Goal: Communication & Community: Answer question/provide support

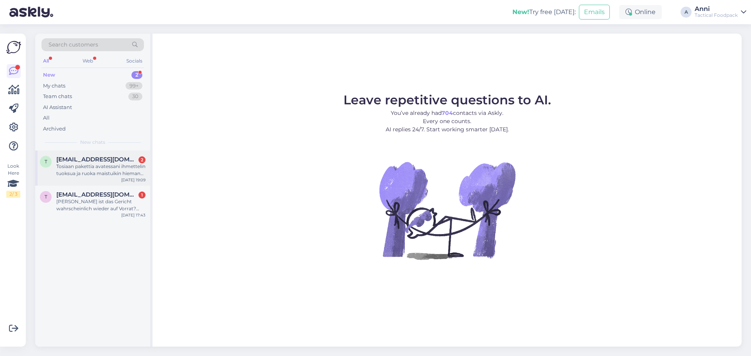
click at [98, 166] on div "Tosiaan pakettia avatessani ihmettelin tuoksua ja ruoka maistuikin hieman oudol…" at bounding box center [100, 170] width 89 height 14
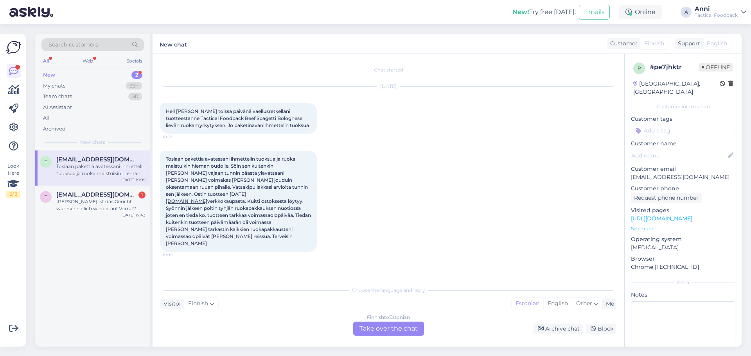
click at [369, 326] on div "Finnish to Estonian Take over the chat" at bounding box center [388, 329] width 71 height 14
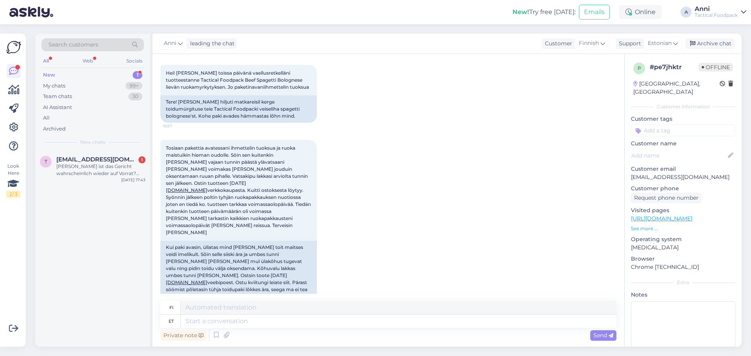
scroll to position [56, 0]
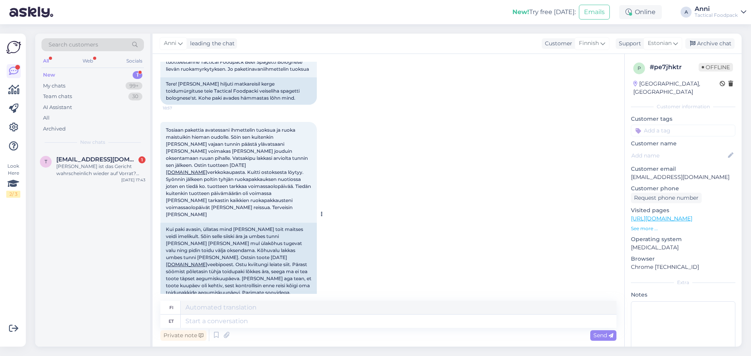
click at [207, 169] on link "[DOMAIN_NAME]" at bounding box center [186, 172] width 41 height 6
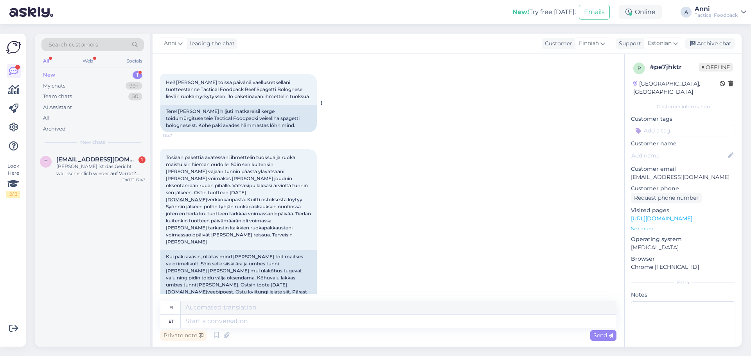
scroll to position [0, 0]
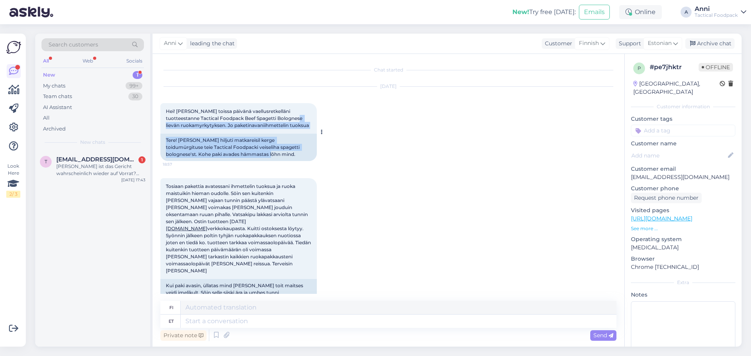
drag, startPoint x: 241, startPoint y: 156, endPoint x: 165, endPoint y: 126, distance: 82.0
click at [165, 126] on div "Hei! [PERSON_NAME] toissa päivänä vaellusretkelläni tuotteestanne Tactical Food…" at bounding box center [238, 132] width 156 height 58
click at [242, 158] on div "Tere! [PERSON_NAME] hiljuti matkareisil kerge toidumürgituse teie Tactical Food…" at bounding box center [238, 147] width 156 height 27
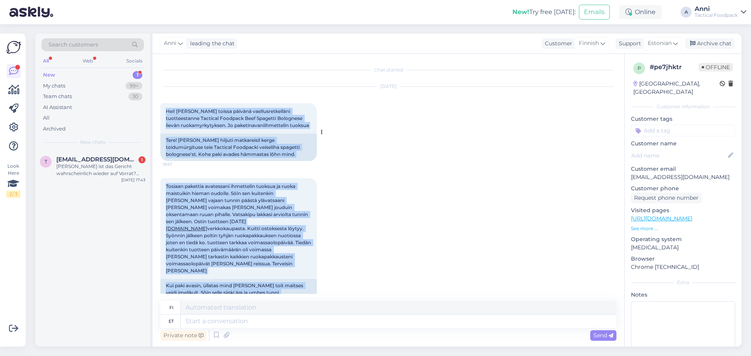
drag, startPoint x: 205, startPoint y: 278, endPoint x: 165, endPoint y: 98, distance: 184.2
click at [165, 98] on div "Chat started [DATE] Hei! [PERSON_NAME] toissa päivänä vaellusretkelläni tuottee…" at bounding box center [391, 178] width 463 height 232
copy div "Lor! Ipsu dolors ametcon adipiscingelitsed doeiusmodtemp Incididu Utlabore Etdo…"
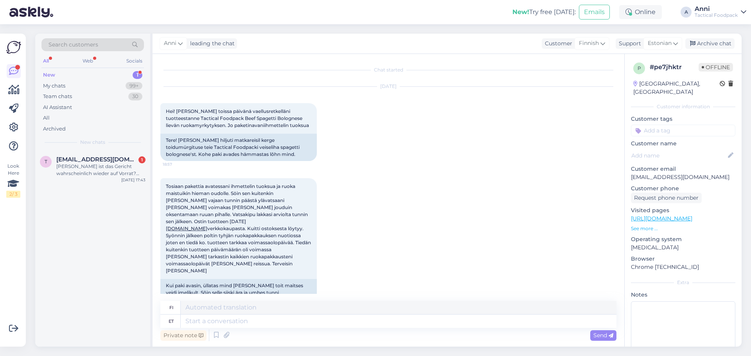
click at [405, 137] on div "[DATE] Hei! [PERSON_NAME] toissa päivänä vaellusretkelläni tuotteestanne Tactic…" at bounding box center [388, 123] width 456 height 91
click at [109, 158] on span "[EMAIL_ADDRESS][DOMAIN_NAME]" at bounding box center [96, 159] width 81 height 7
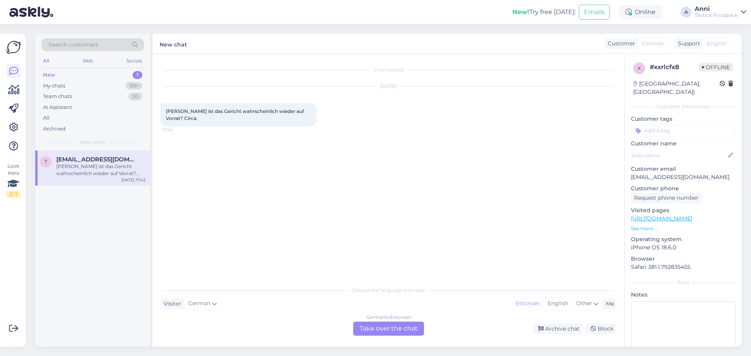
click at [372, 330] on div "German to Estonian Take over the chat" at bounding box center [388, 329] width 71 height 14
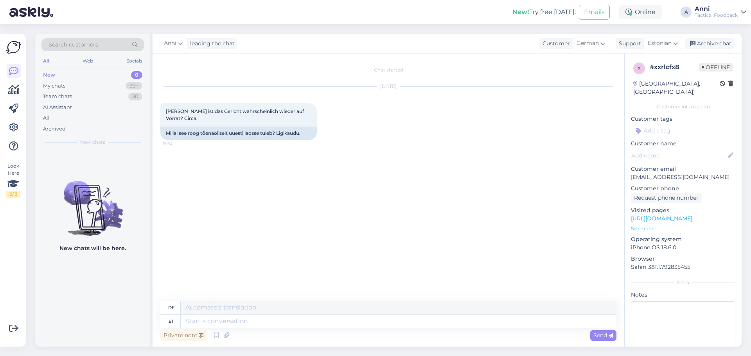
click at [661, 215] on link "[URL][DOMAIN_NAME]" at bounding box center [661, 218] width 61 height 7
click at [639, 225] on p "See more ..." at bounding box center [683, 228] width 104 height 7
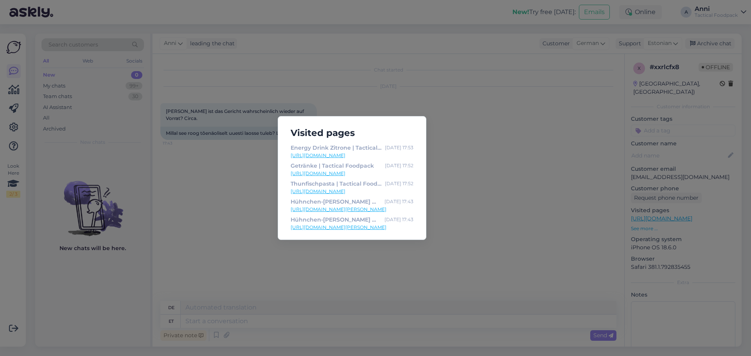
click at [450, 169] on div "Visited pages Energy Drink Zitrone | Tactical Foodpack [DATE] 17:53 [URL][DOMAI…" at bounding box center [375, 178] width 751 height 356
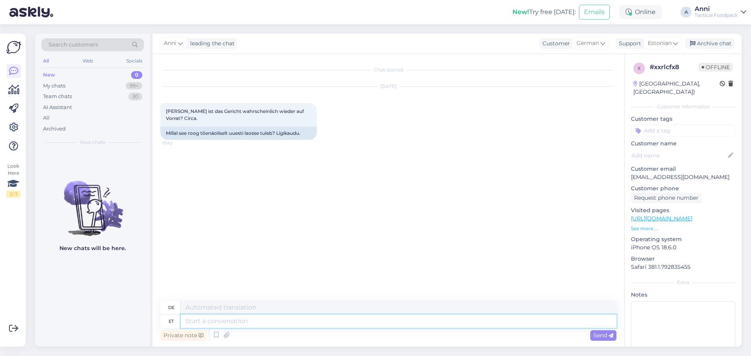
click at [278, 325] on textarea at bounding box center [399, 321] width 436 height 13
type textarea "Tere, m"
type textarea "Hallo,"
type textarea "Tere, mis"
type textarea "Hallo, was"
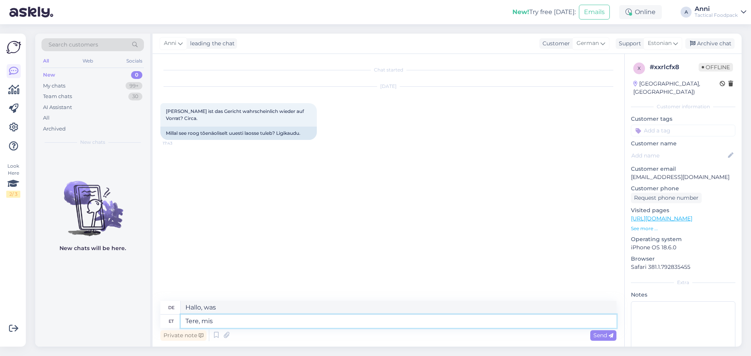
type textarea "Tere, mis t"
type textarea "Hallo, was geht?"
type textarea "Tere, mis"
type textarea "Hallo, was"
type textarea "Tere, mis toidust"
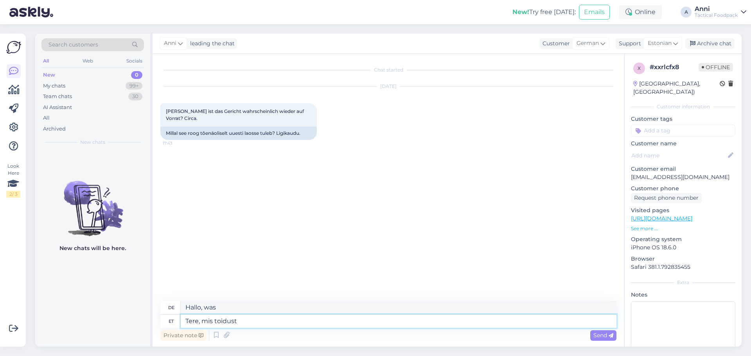
type textarea "Hallo, wie sieht es mit dem Essen aus?"
type textarea "Tere, mis toidust käib j"
type textarea "Hallo, wie ist das Essen?"
type textarea "Tere, mis toidust käib jutt?"
type textarea "Hallo, um welches Essen geht es?"
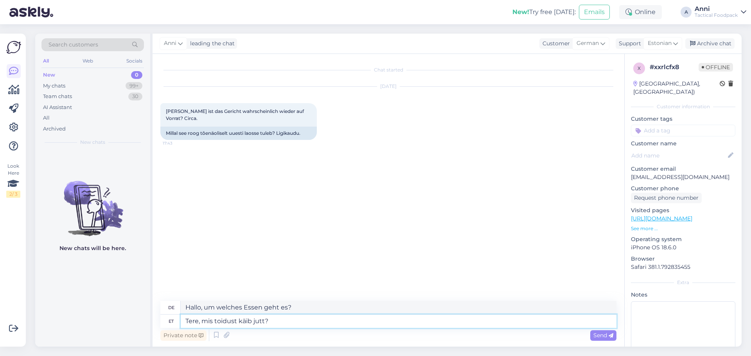
drag, startPoint x: 236, startPoint y: 320, endPoint x: 217, endPoint y: 319, distance: 19.2
click at [216, 319] on textarea "Tere, mis toidust käib jutt?" at bounding box center [399, 321] width 436 height 13
type textarea "Tere, mis teinest käib jutt?"
type textarea "Hallo, wovon redest du noch?"
type textarea "Tere, mis e käib jutt?"
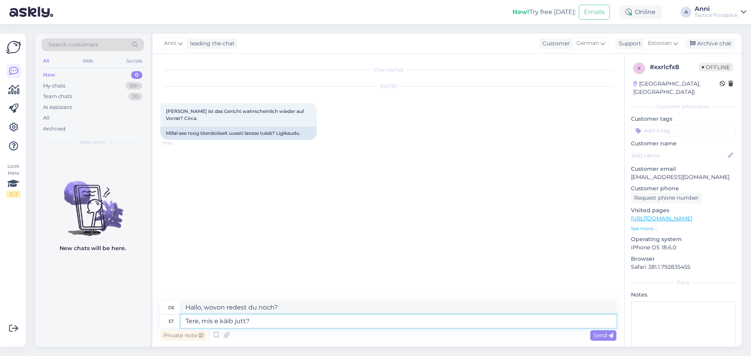
type textarea "Hallo, was geht?"
type textarea "Tere, mis eie käib jutt?"
type textarea "Hallo, wovon redest du?"
type textarea "Tere, mis eine käib jutt?"
type textarea "Hallo, was ist los?"
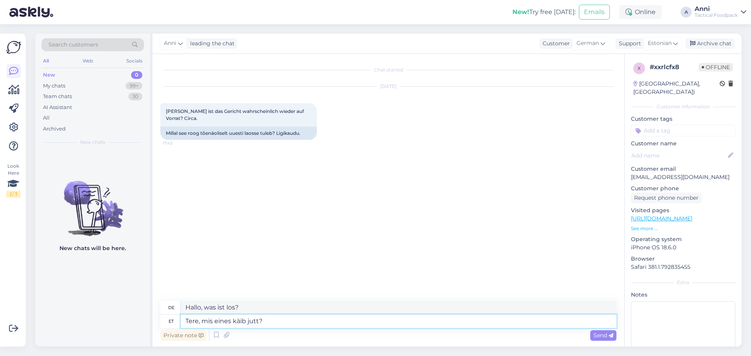
type textarea "Tere, mis einest käib jutt?"
type textarea "Hallo, von welchem Essen sprichst du?"
drag, startPoint x: 214, startPoint y: 111, endPoint x: 199, endPoint y: 108, distance: 15.6
click at [199, 108] on div "[PERSON_NAME] ist das Gericht wahrscheinlich wieder auf Vorrat? Circa. 17:43" at bounding box center [238, 114] width 156 height 23
copy span "Gericht"
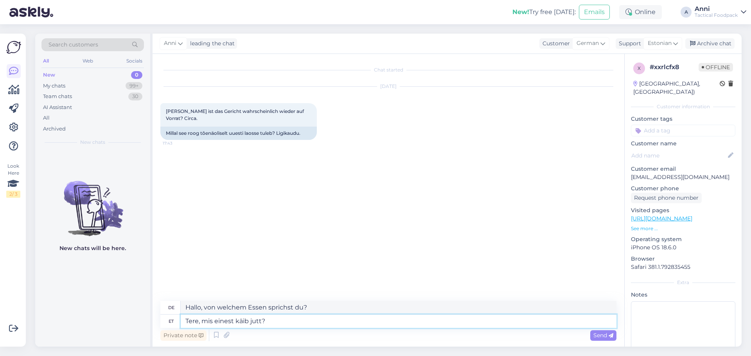
drag, startPoint x: 235, startPoint y: 318, endPoint x: 216, endPoint y: 317, distance: 19.2
click at [216, 317] on textarea "Tere, mis einest käib jutt?" at bounding box center [399, 321] width 436 height 13
paste textarea "Gericht"
type textarea "Tere, mis Gerichtkäib jutt?"
type textarea "Hallo, worüber spricht das Gericht?"
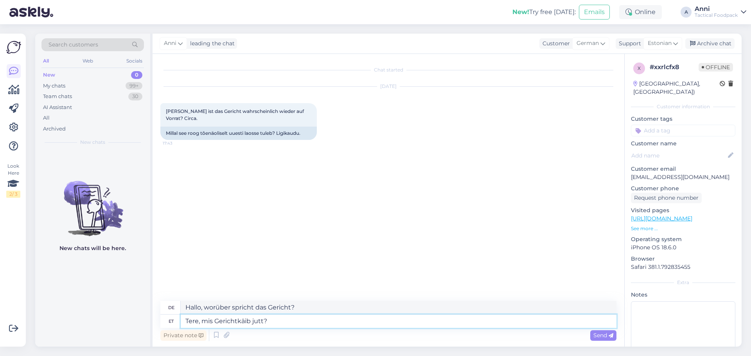
type textarea "Tere, mis Gericht käib jutt?"
type textarea "Hallo, von welchem Gericht sprechen Sie?"
type textarea "Tere, mis Gericht käib jutt?"
click at [594, 337] on span "Send" at bounding box center [603, 335] width 20 height 7
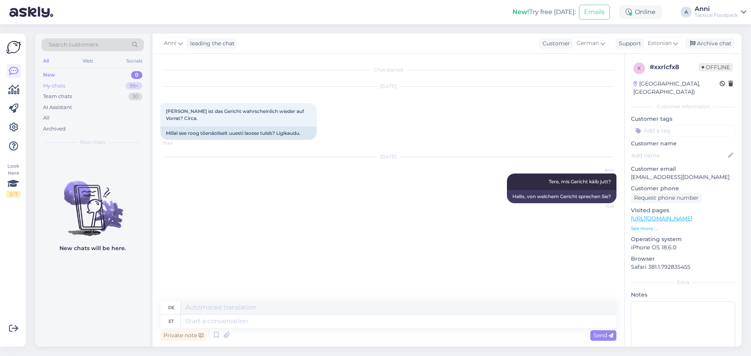
click at [65, 82] on div "My chats" at bounding box center [54, 86] width 22 height 8
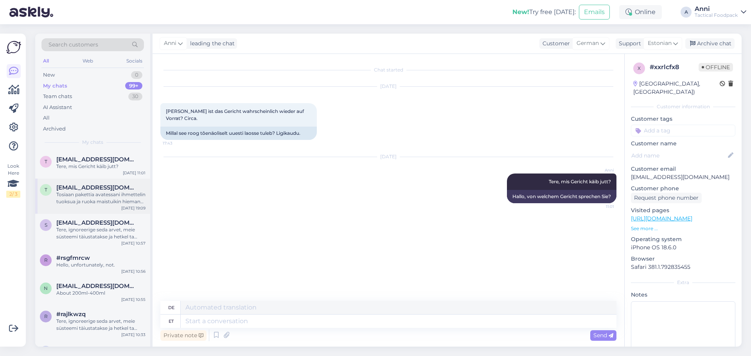
click at [108, 190] on span "[EMAIL_ADDRESS][DOMAIN_NAME]" at bounding box center [96, 187] width 81 height 7
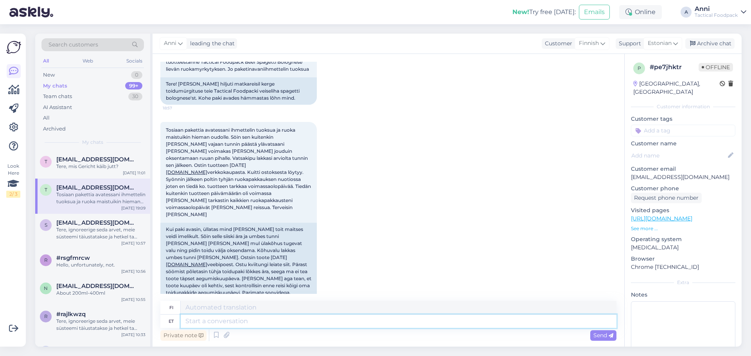
click at [217, 322] on textarea at bounding box center [399, 321] width 436 height 13
paste textarea "Lorem, Ipsu! Dolor sit ame consect ad elit seddo eius temporinci utla etd Magna…"
type textarea "Lorem, Ipsu! Dolor sit ame consect ad elit seddo eius temporinci utla etd Magna…"
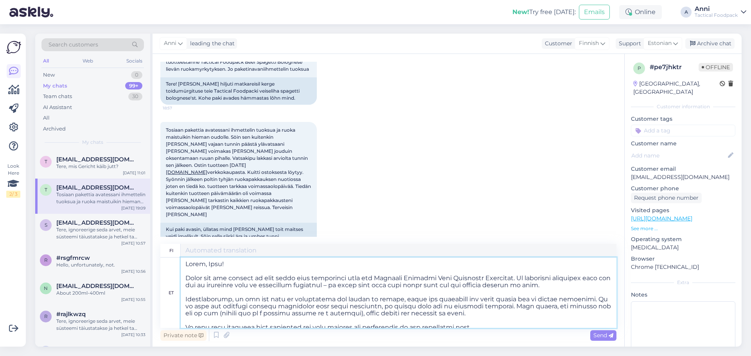
scroll to position [38, 0]
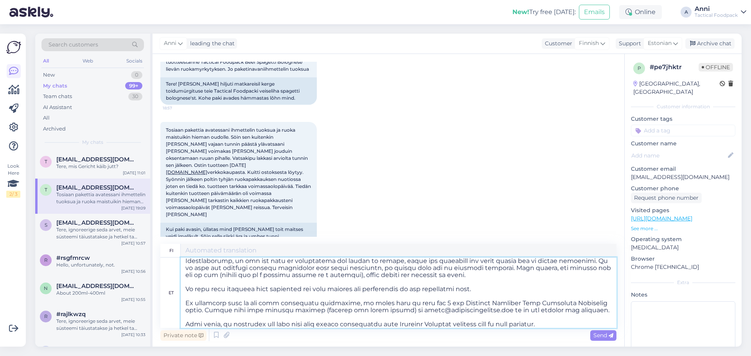
type textarea "Lor Ips! Dolors, amet consect adipis elitseddoeiusm Temporin Utlabore -etdolore…"
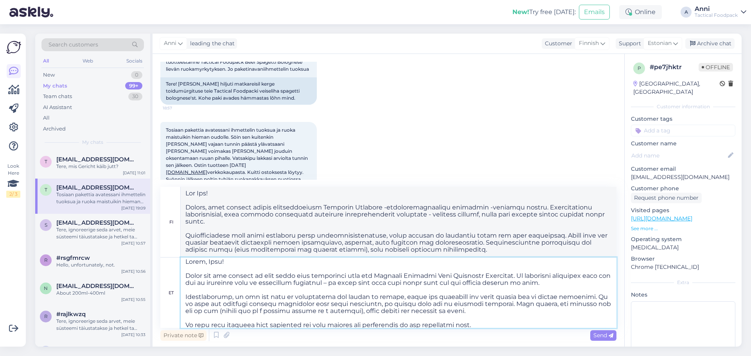
scroll to position [0, 0]
type textarea "Lorem, Ipsu! Dolor sit ame consect ad elit seddo eius temporinci utla etd Magna…"
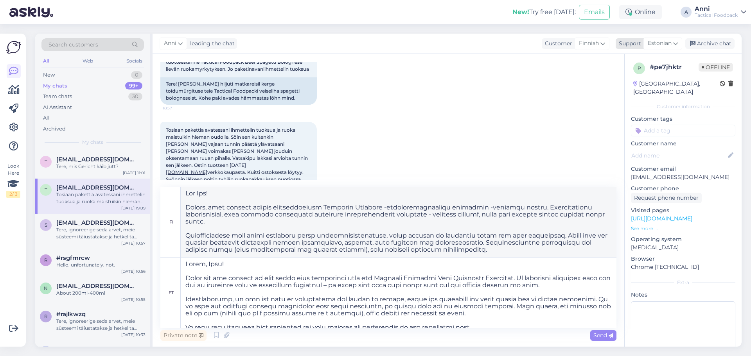
click at [666, 44] on span "Estonian" at bounding box center [659, 43] width 24 height 9
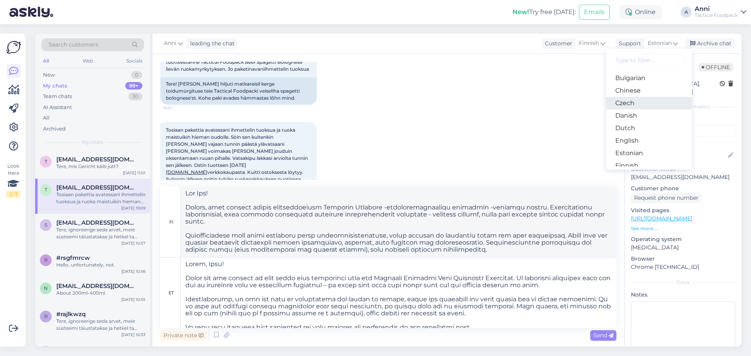
scroll to position [39, 0]
click at [638, 128] on link "English" at bounding box center [649, 126] width 86 height 13
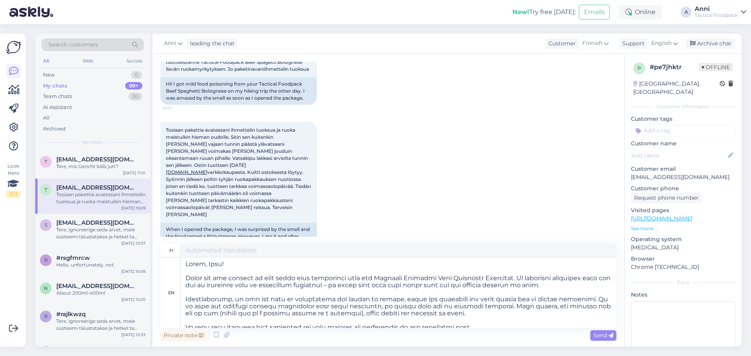
type textarea "Lor Ipsu! Dolors, amet consect adipis elitseddoeiusm Temporin Utlabore -etdolor…"
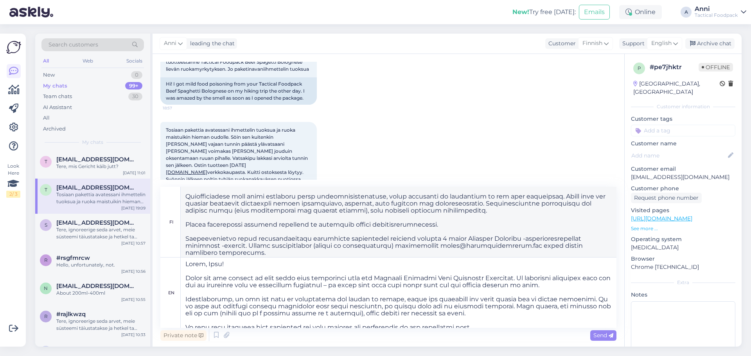
scroll to position [56, 0]
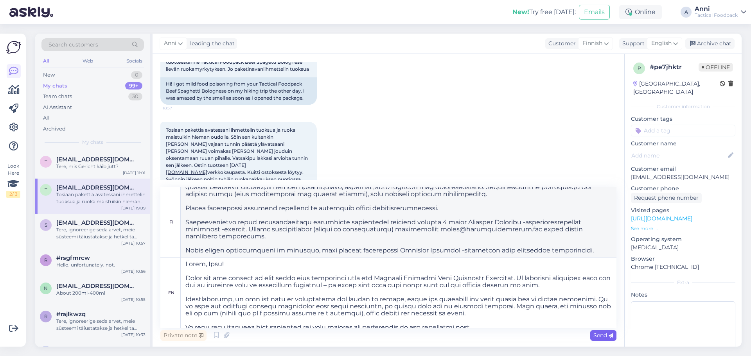
click at [600, 336] on span "Send" at bounding box center [603, 335] width 20 height 7
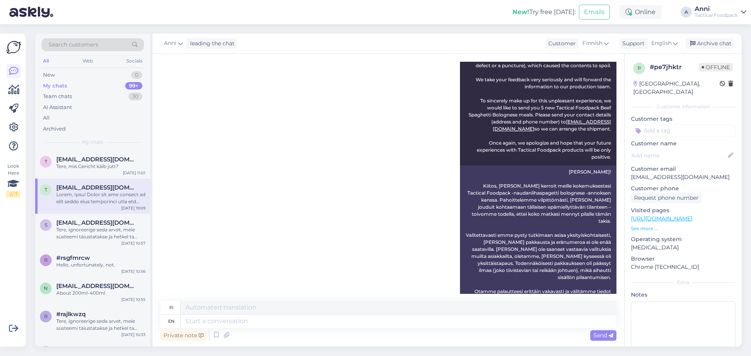
scroll to position [429, 0]
